Goal: Task Accomplishment & Management: Use online tool/utility

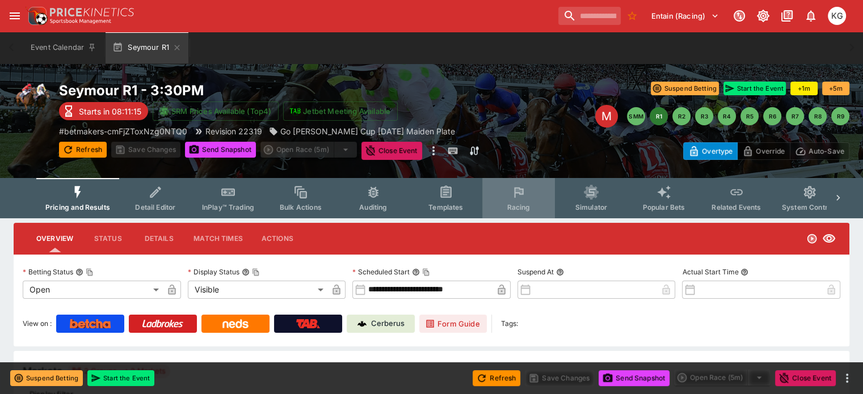
click at [523, 207] on span "Racing" at bounding box center [518, 207] width 23 height 9
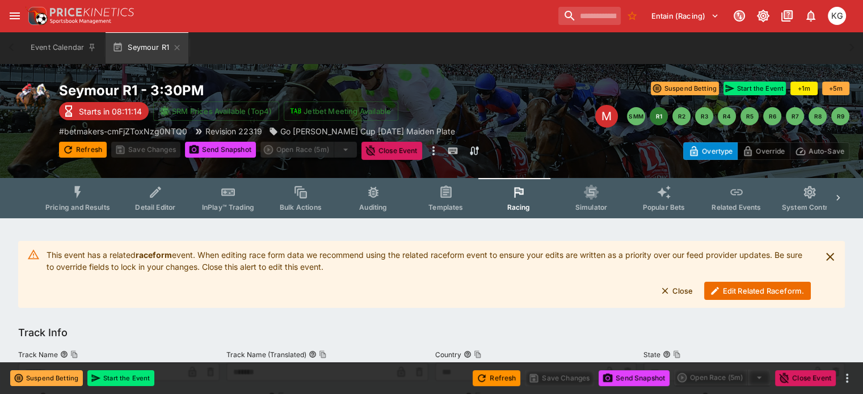
click at [758, 285] on button "Edit Related Raceform." at bounding box center [757, 291] width 107 height 18
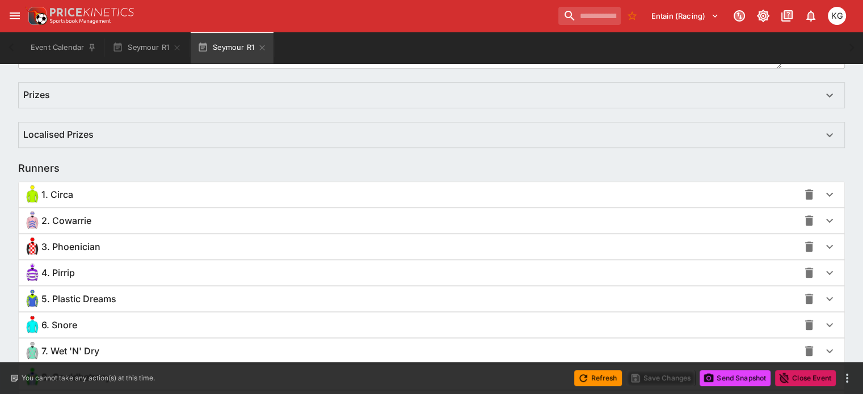
scroll to position [800, 0]
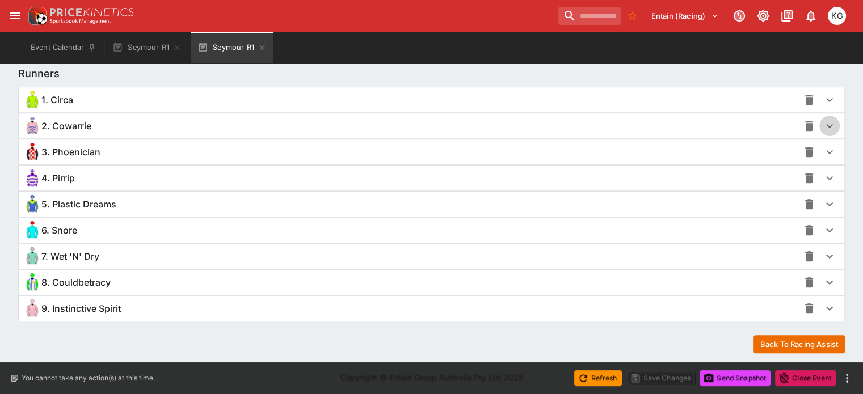
click at [823, 128] on icon "button" at bounding box center [830, 126] width 14 height 14
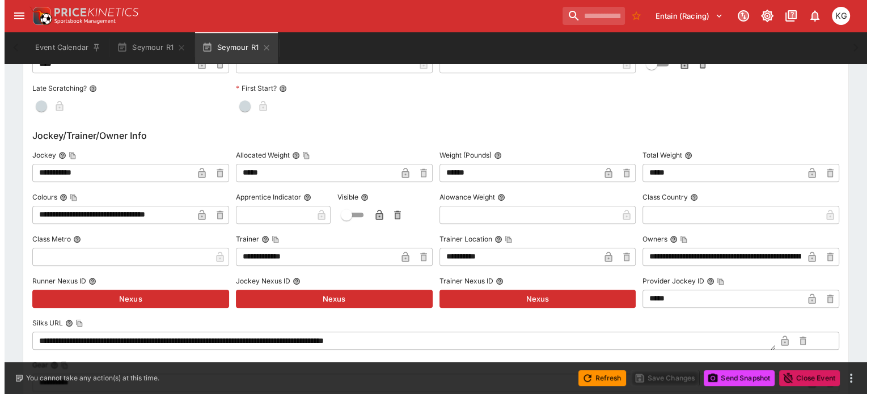
scroll to position [1143, 0]
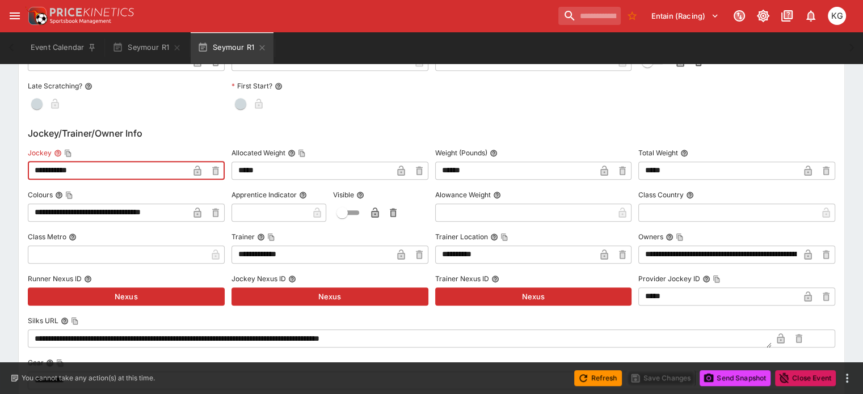
drag, startPoint x: 101, startPoint y: 171, endPoint x: 12, endPoint y: 171, distance: 89.1
click at [12, 171] on div "**********" at bounding box center [431, 72] width 863 height 1991
paste input "text"
type input "**********"
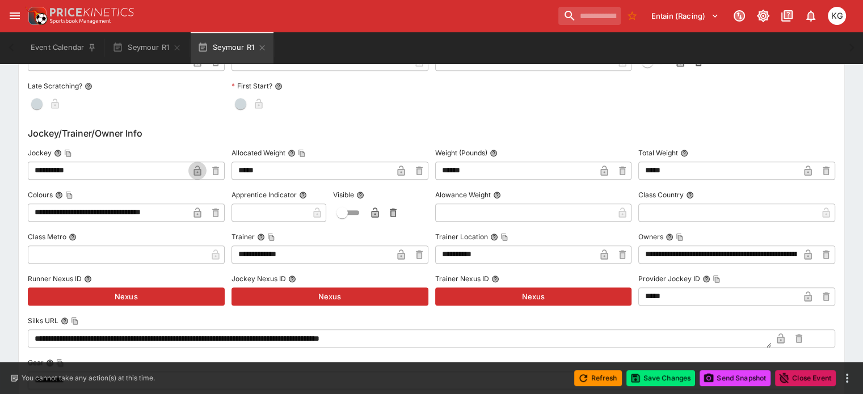
click at [203, 171] on icon "button" at bounding box center [197, 170] width 11 height 11
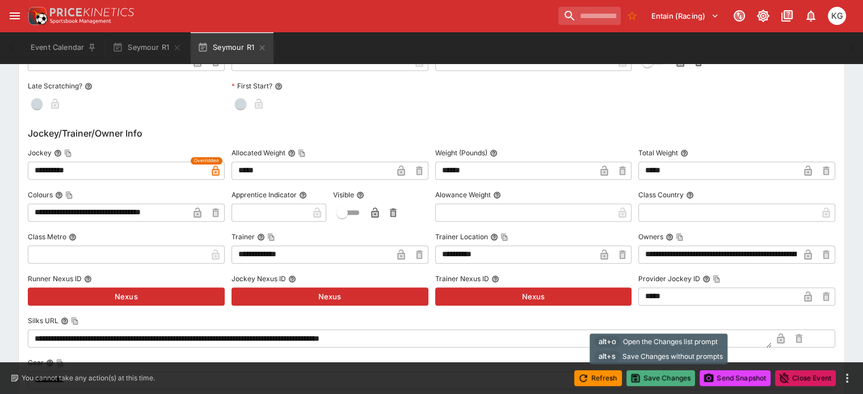
click at [654, 377] on button "Save Changes" at bounding box center [660, 378] width 69 height 16
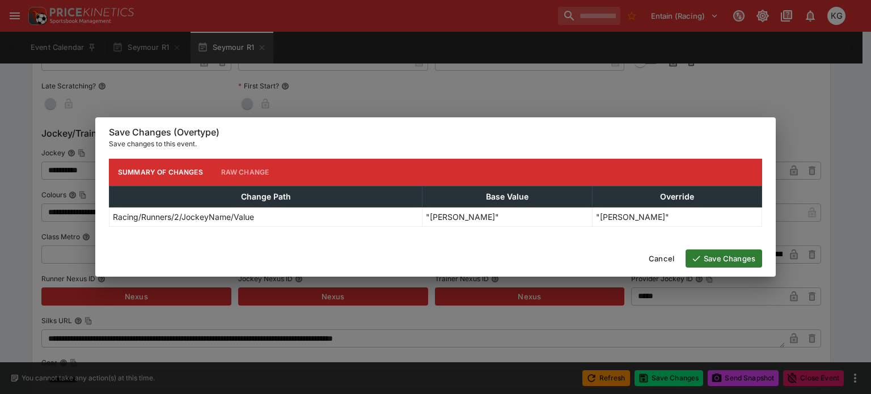
click at [727, 263] on button "Save Changes" at bounding box center [724, 259] width 77 height 18
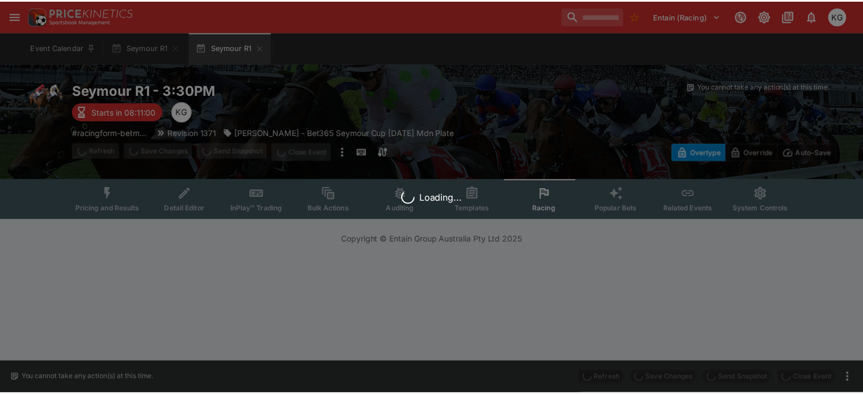
scroll to position [0, 0]
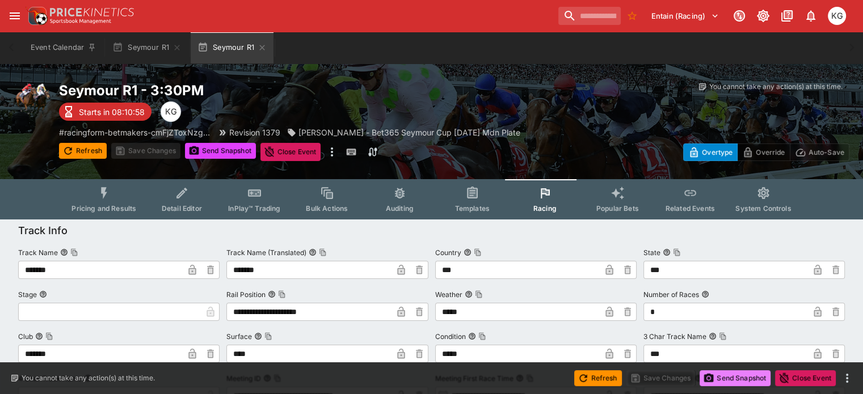
click at [740, 374] on button "Send Snapshot" at bounding box center [735, 378] width 71 height 16
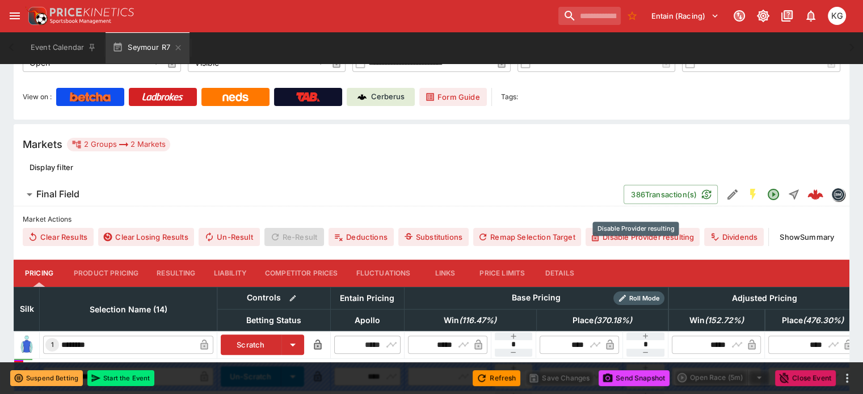
scroll to position [57, 0]
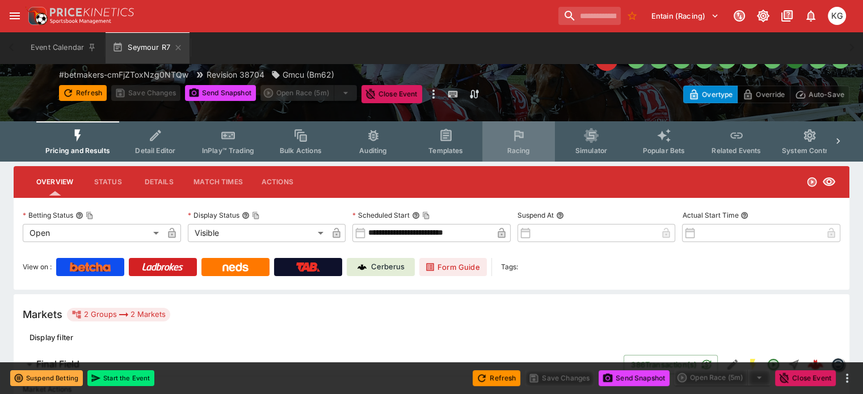
click at [530, 152] on span "Racing" at bounding box center [518, 150] width 23 height 9
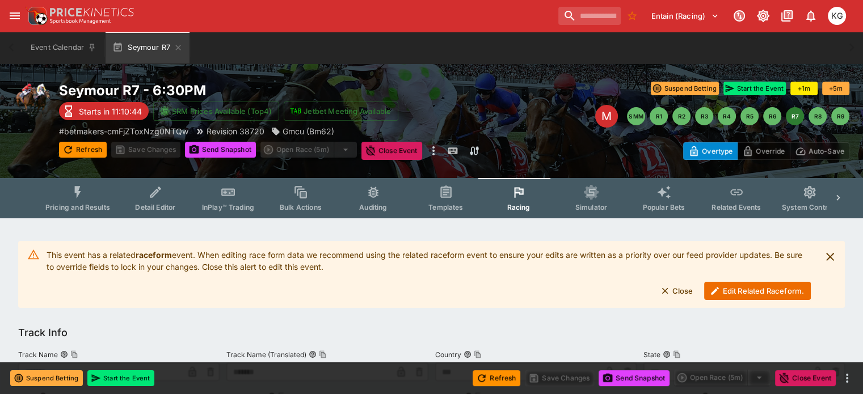
click at [731, 285] on button "Edit Related Raceform." at bounding box center [757, 291] width 107 height 18
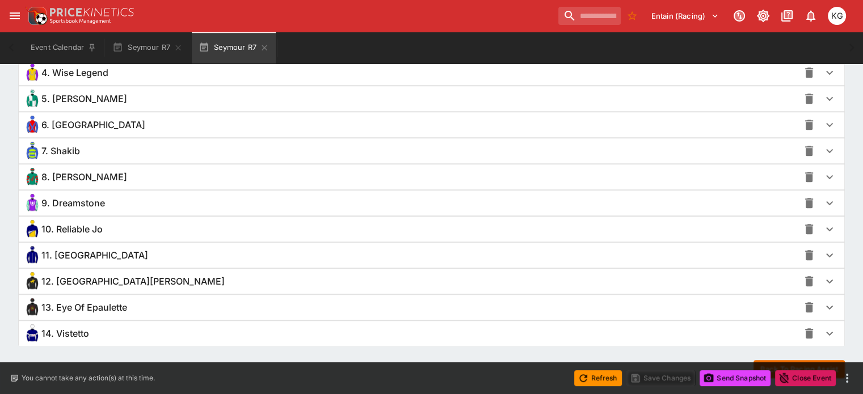
scroll to position [910, 0]
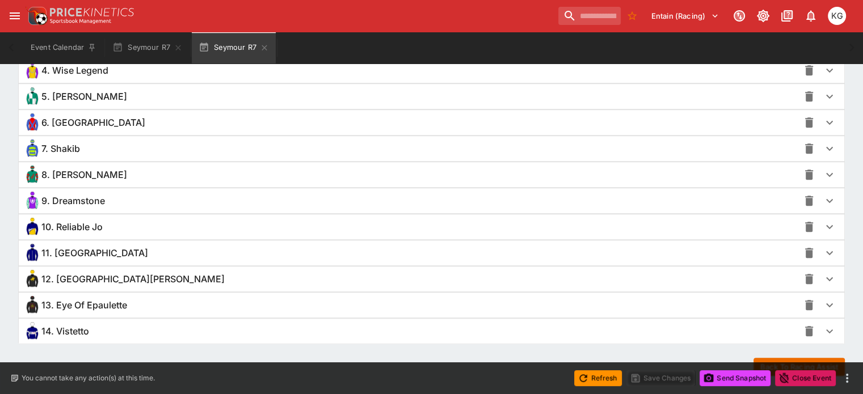
click at [823, 248] on icon "button" at bounding box center [830, 253] width 14 height 14
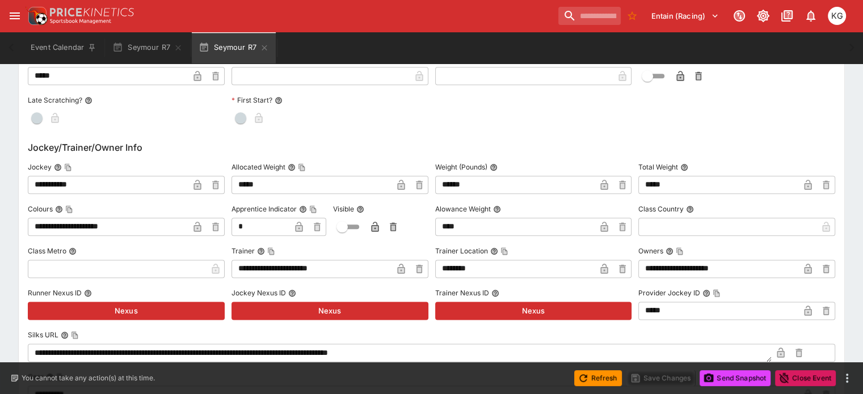
scroll to position [1364, 0]
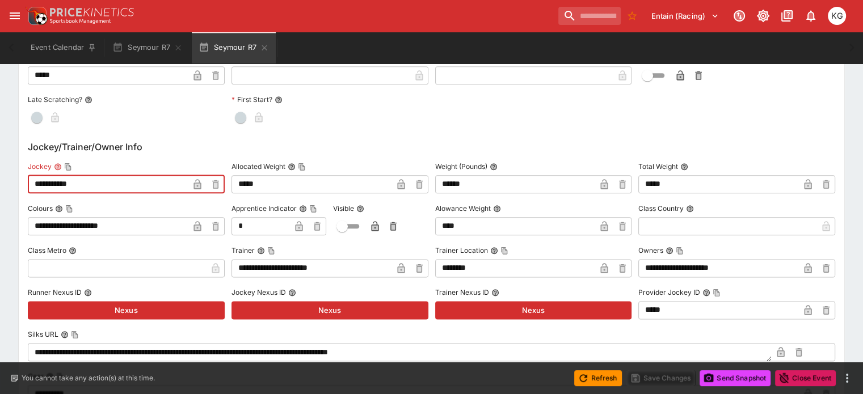
drag, startPoint x: 101, startPoint y: 180, endPoint x: 38, endPoint y: 174, distance: 63.2
click at [38, 174] on div "**********" at bounding box center [431, 337] width 825 height 1050
paste input "text"
type input "**********"
click at [201, 180] on icon "button" at bounding box center [196, 184] width 7 height 10
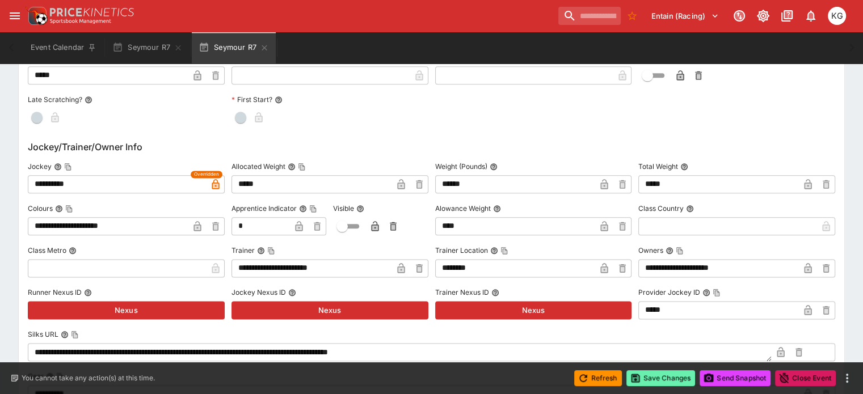
click at [658, 370] on button "Save Changes" at bounding box center [660, 378] width 69 height 16
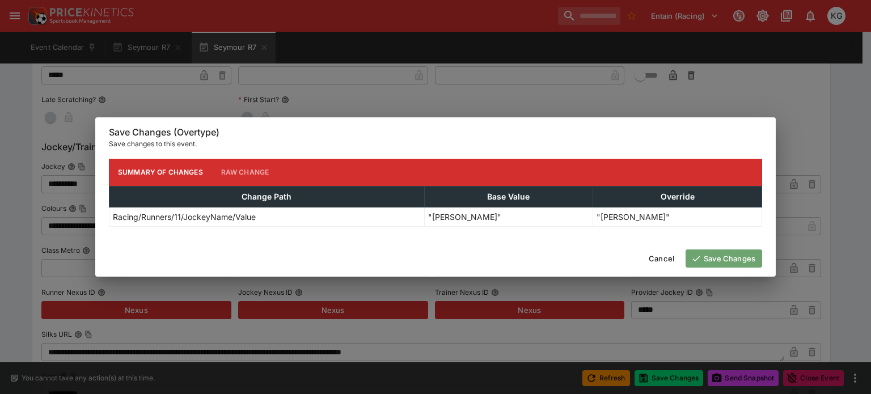
click at [719, 260] on button "Save Changes" at bounding box center [724, 259] width 77 height 18
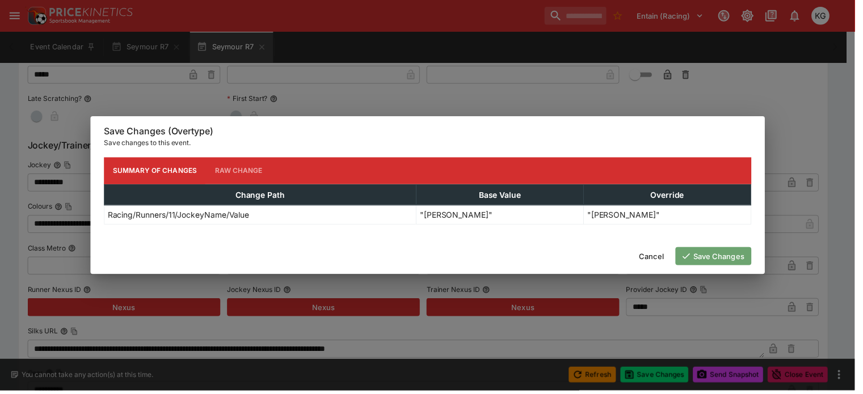
scroll to position [0, 0]
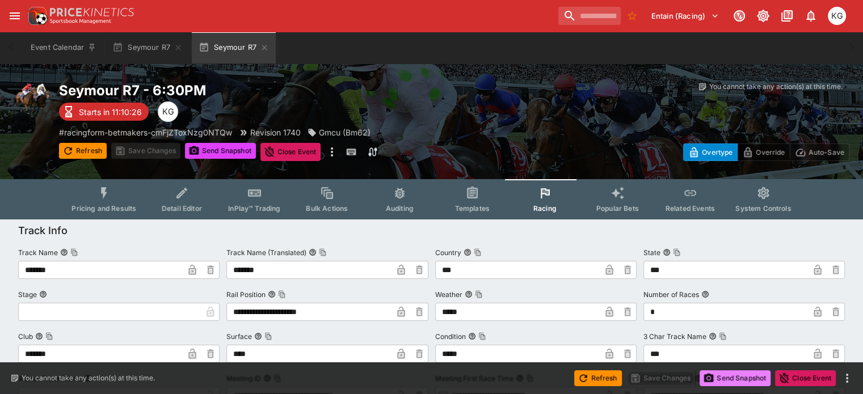
click at [738, 379] on button "Send Snapshot" at bounding box center [735, 378] width 71 height 16
